Goal: Information Seeking & Learning: Learn about a topic

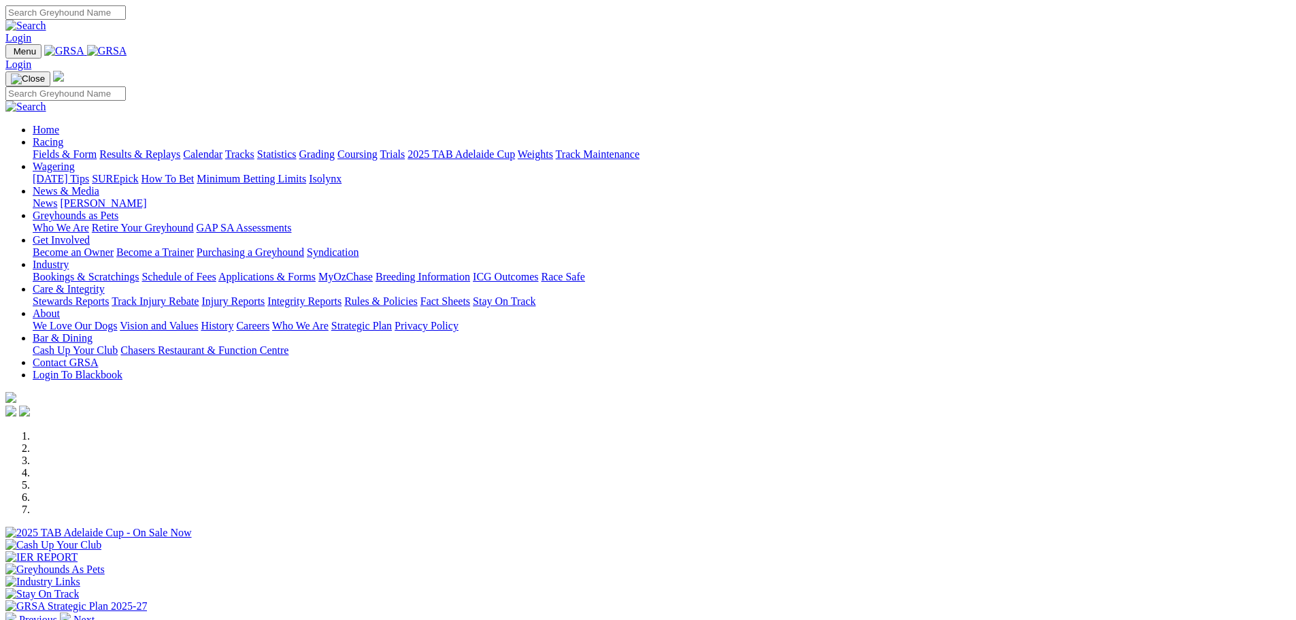
scroll to position [476, 0]
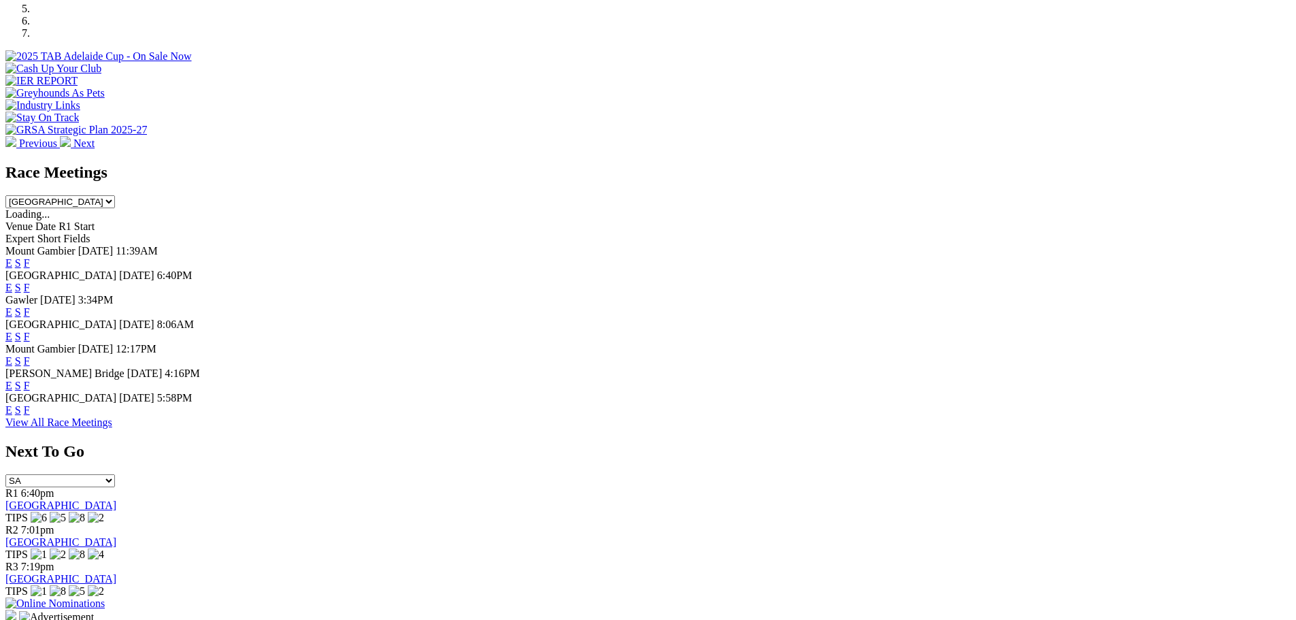
click at [30, 416] on link "F" at bounding box center [27, 410] width 6 height 12
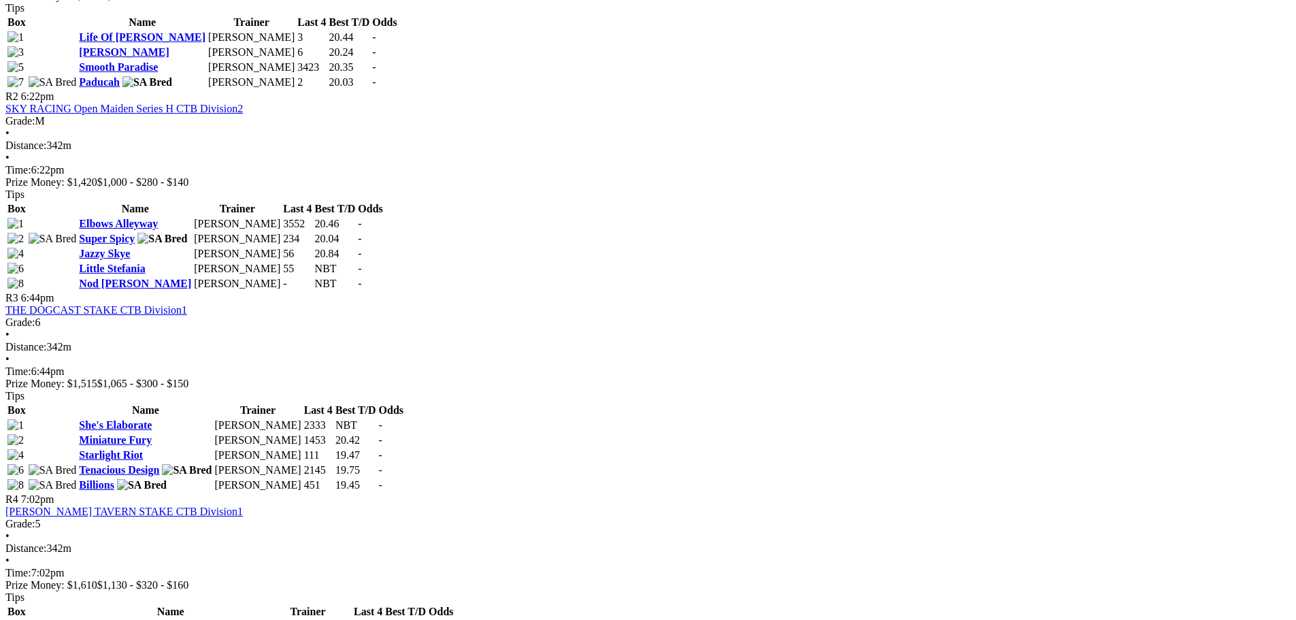
scroll to position [816, 0]
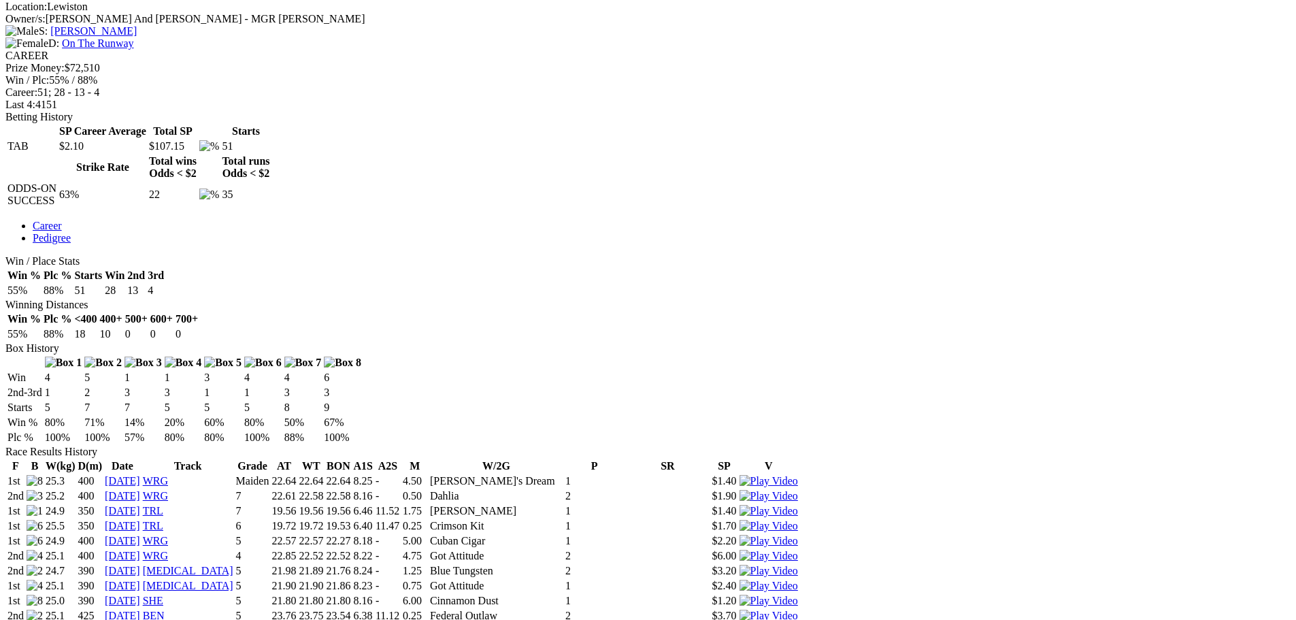
scroll to position [408, 0]
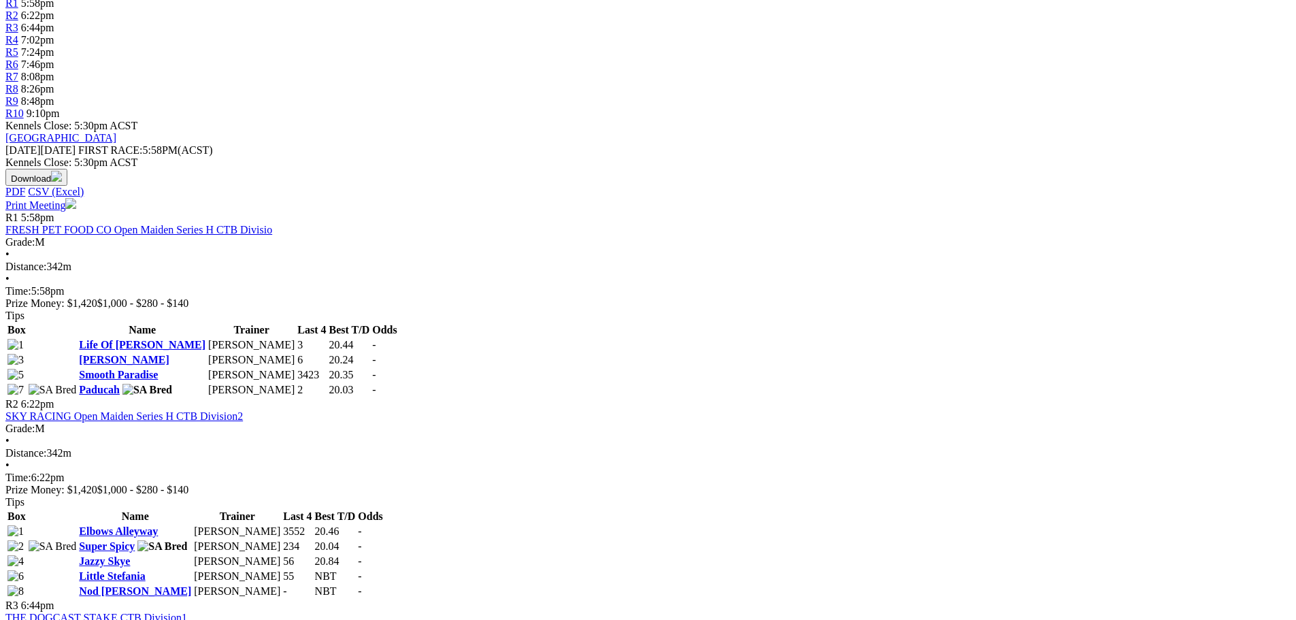
scroll to position [680, 0]
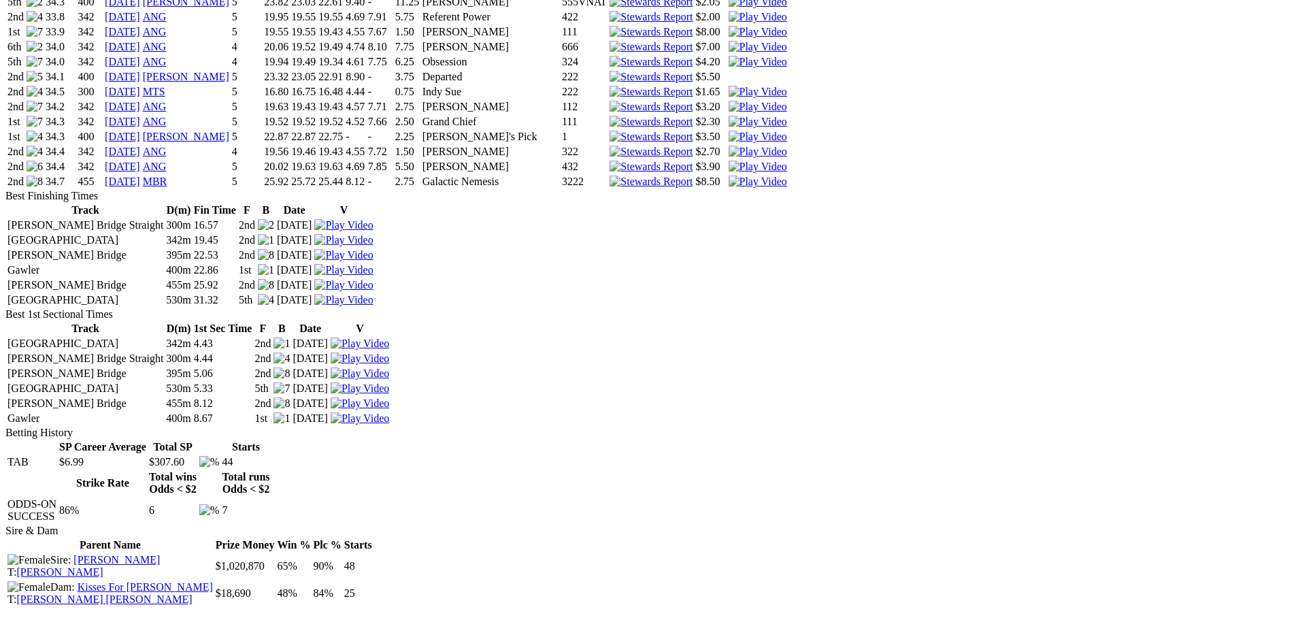
scroll to position [1497, 0]
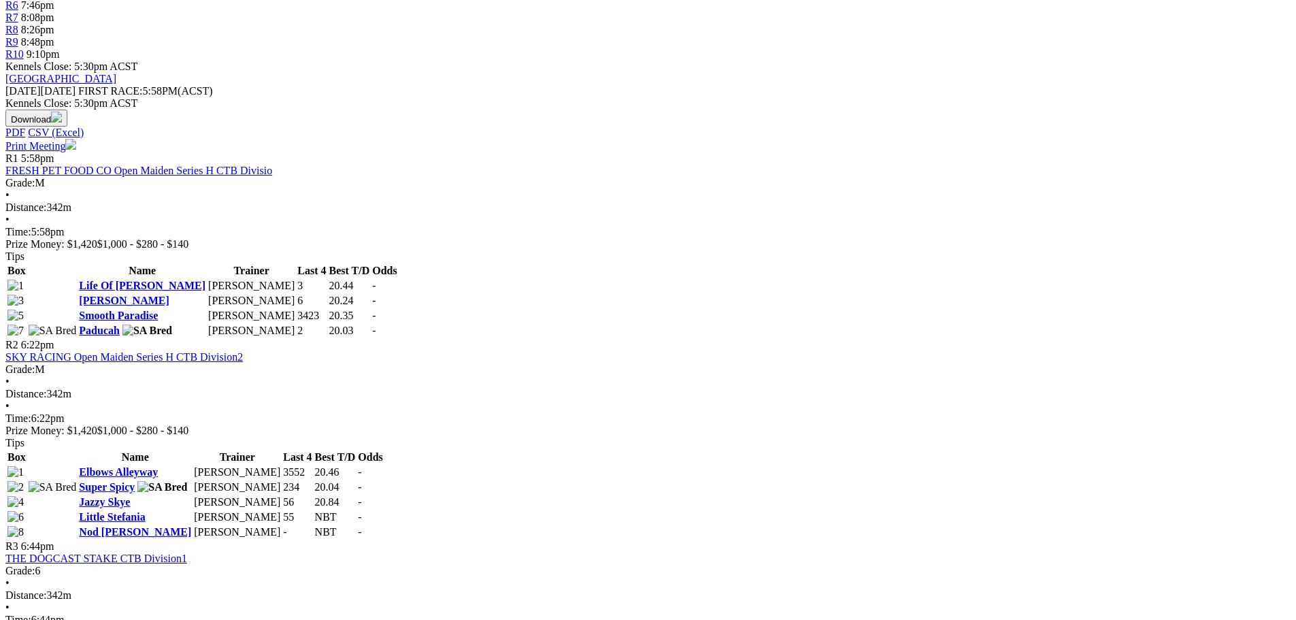
scroll to position [612, 0]
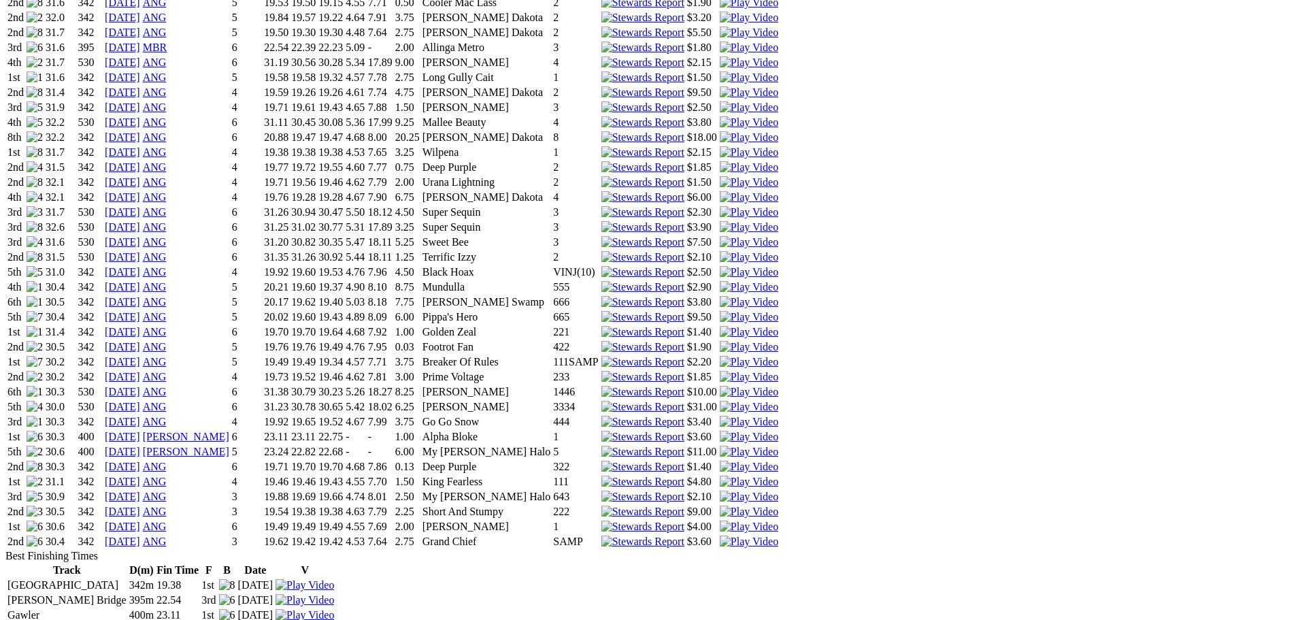
scroll to position [953, 0]
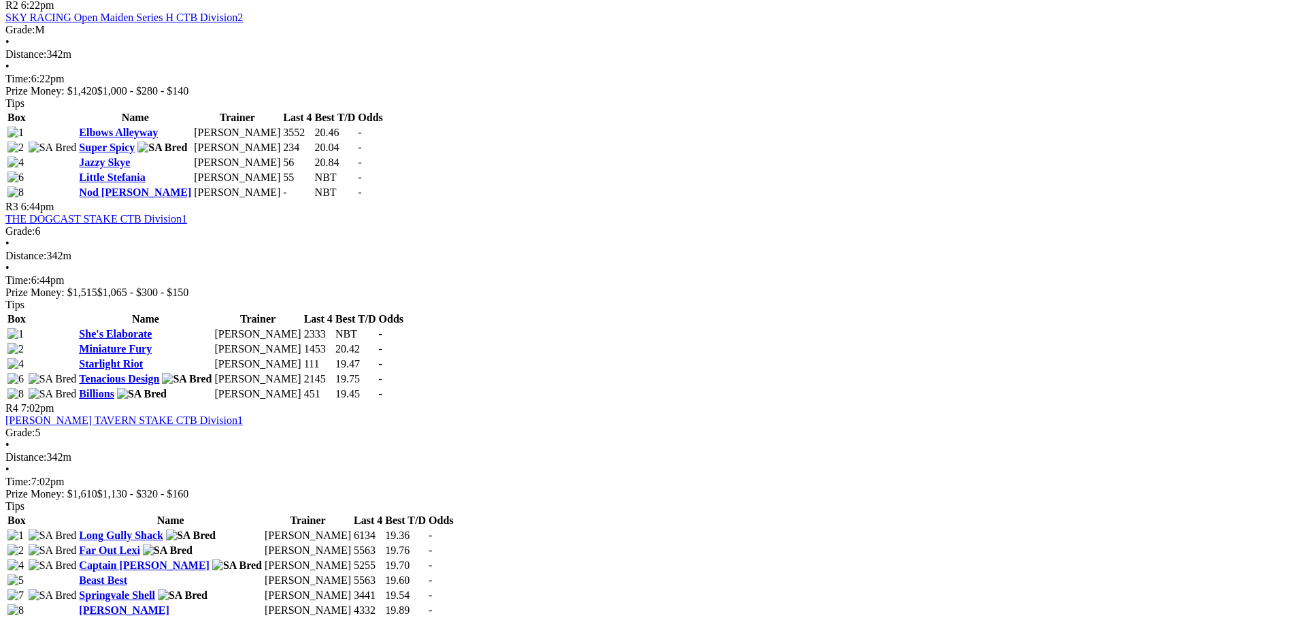
scroll to position [953, 0]
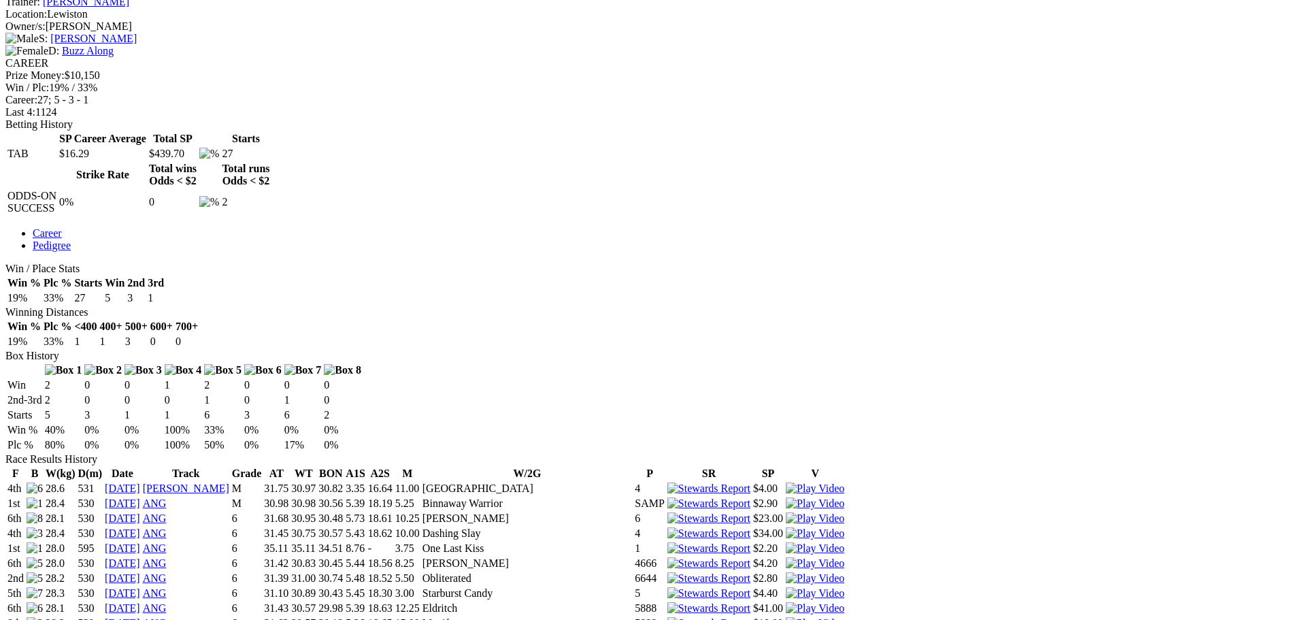
scroll to position [544, 0]
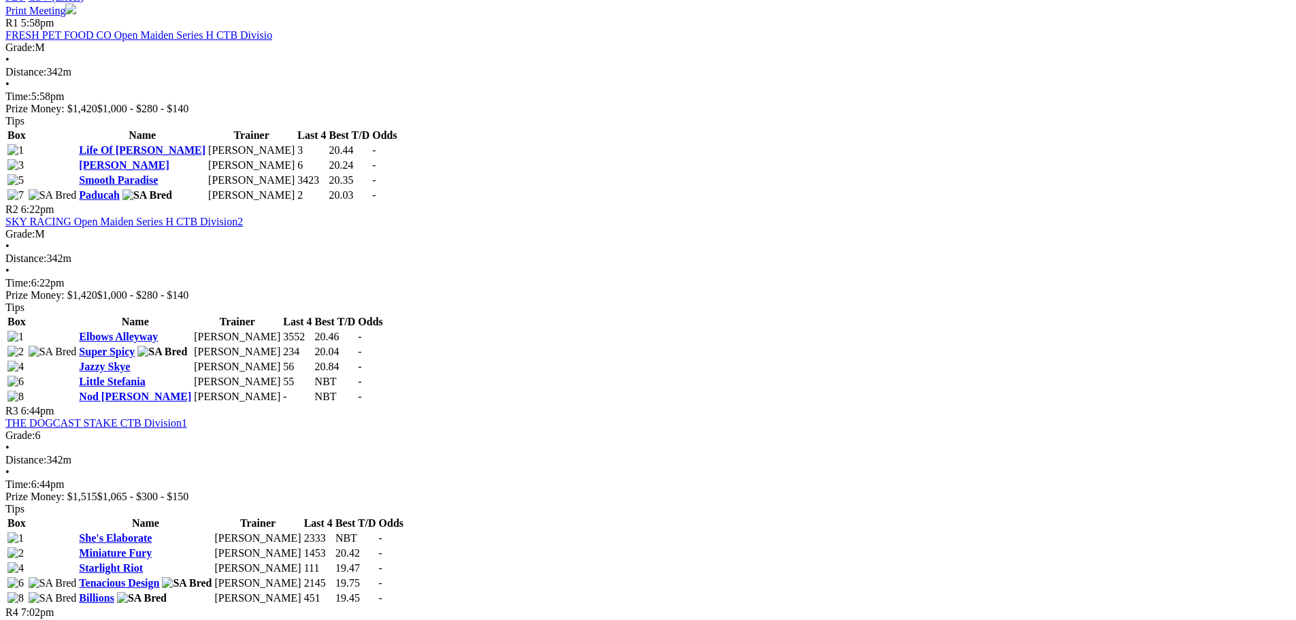
scroll to position [953, 0]
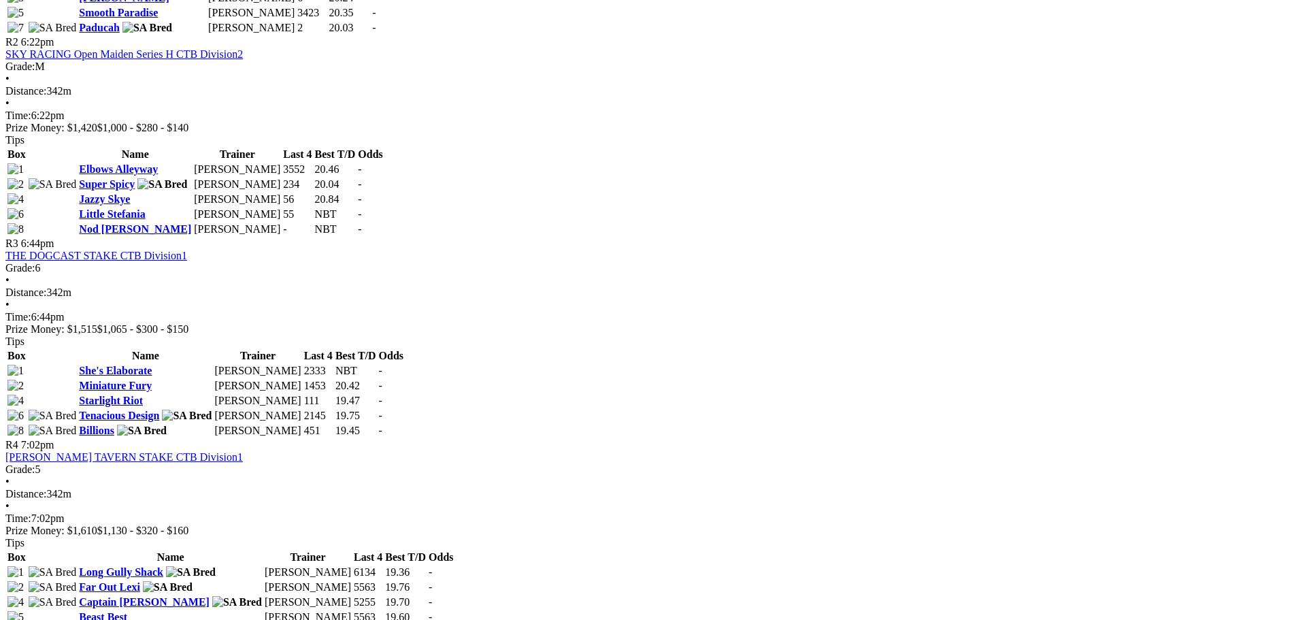
scroll to position [1021, 0]
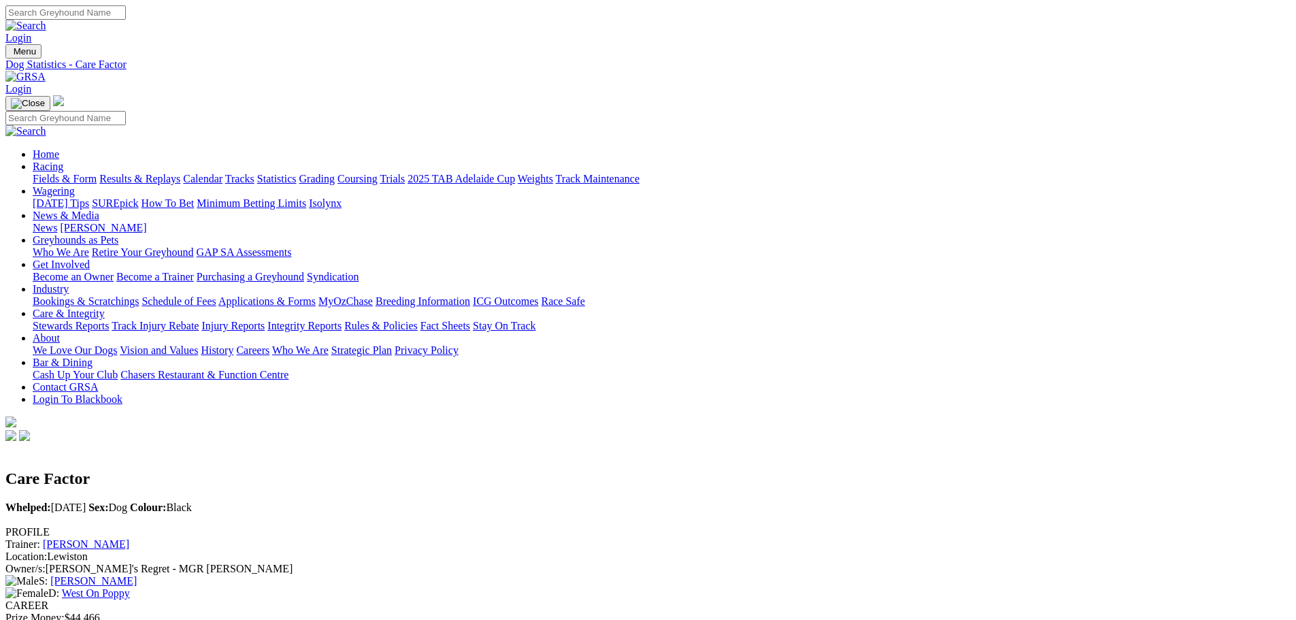
drag, startPoint x: 1143, startPoint y: 321, endPoint x: 1151, endPoint y: 314, distance: 10.1
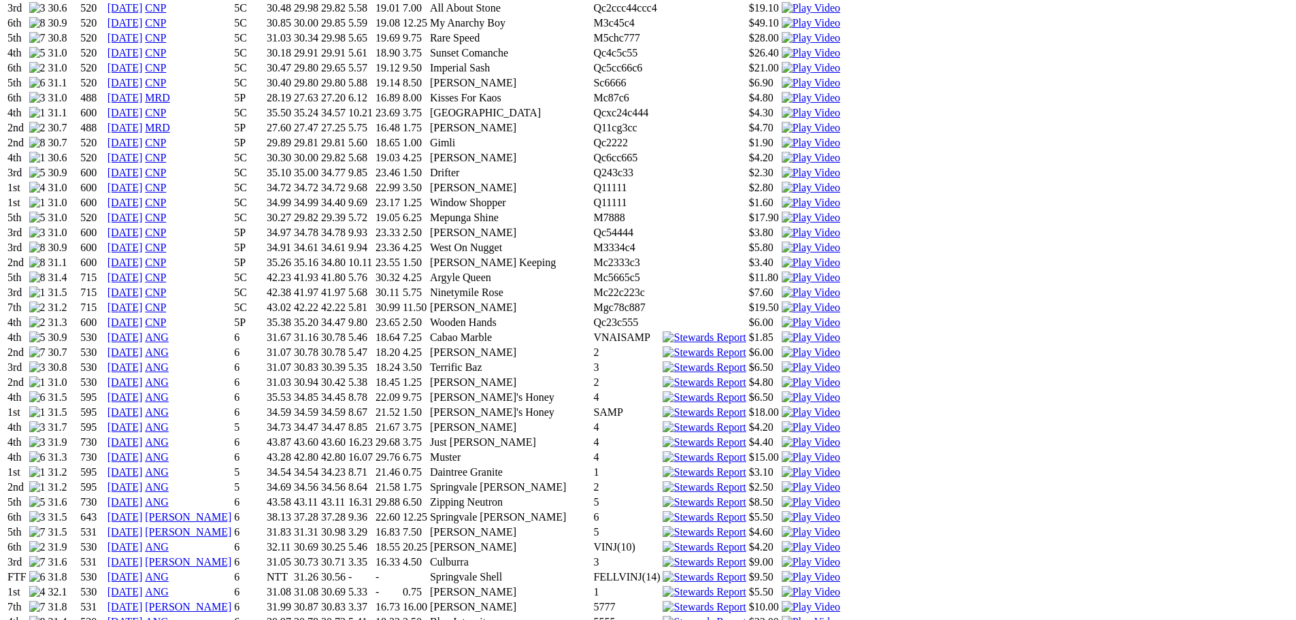
scroll to position [1225, 0]
